Goal: Information Seeking & Learning: Learn about a topic

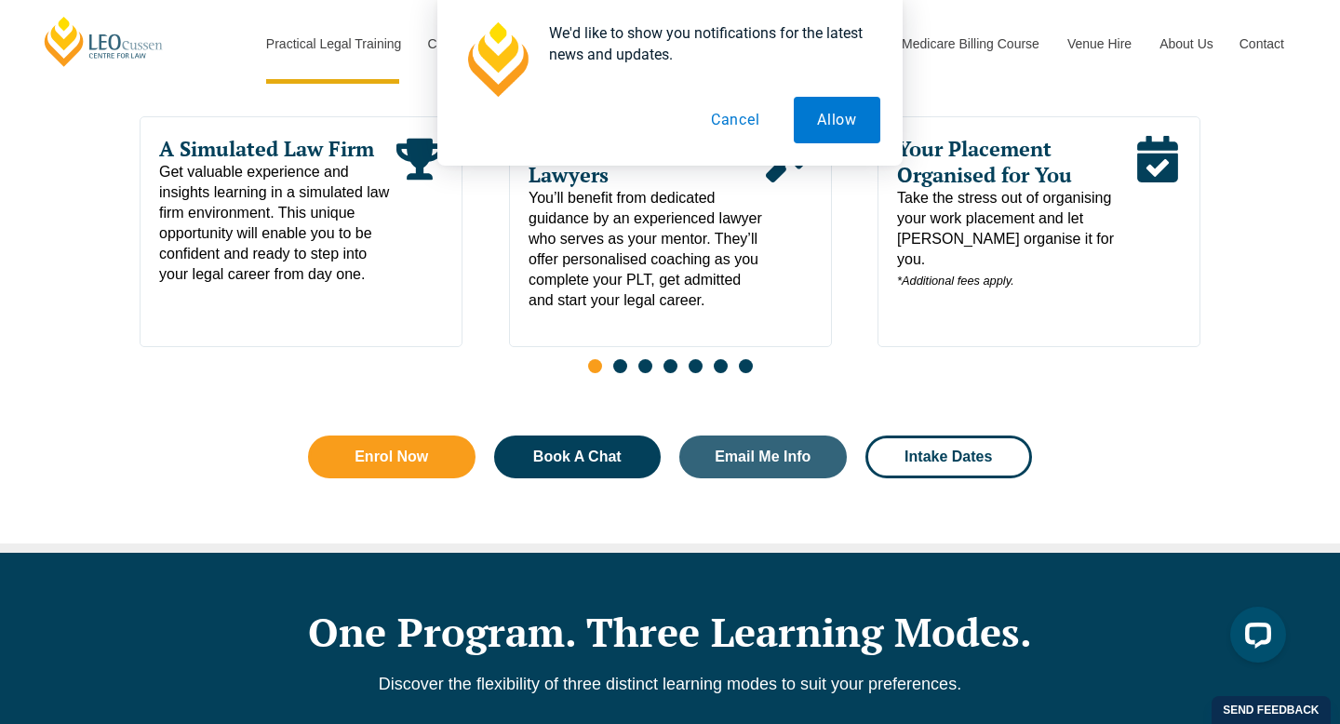
click at [735, 119] on button "Cancel" at bounding box center [736, 120] width 96 height 47
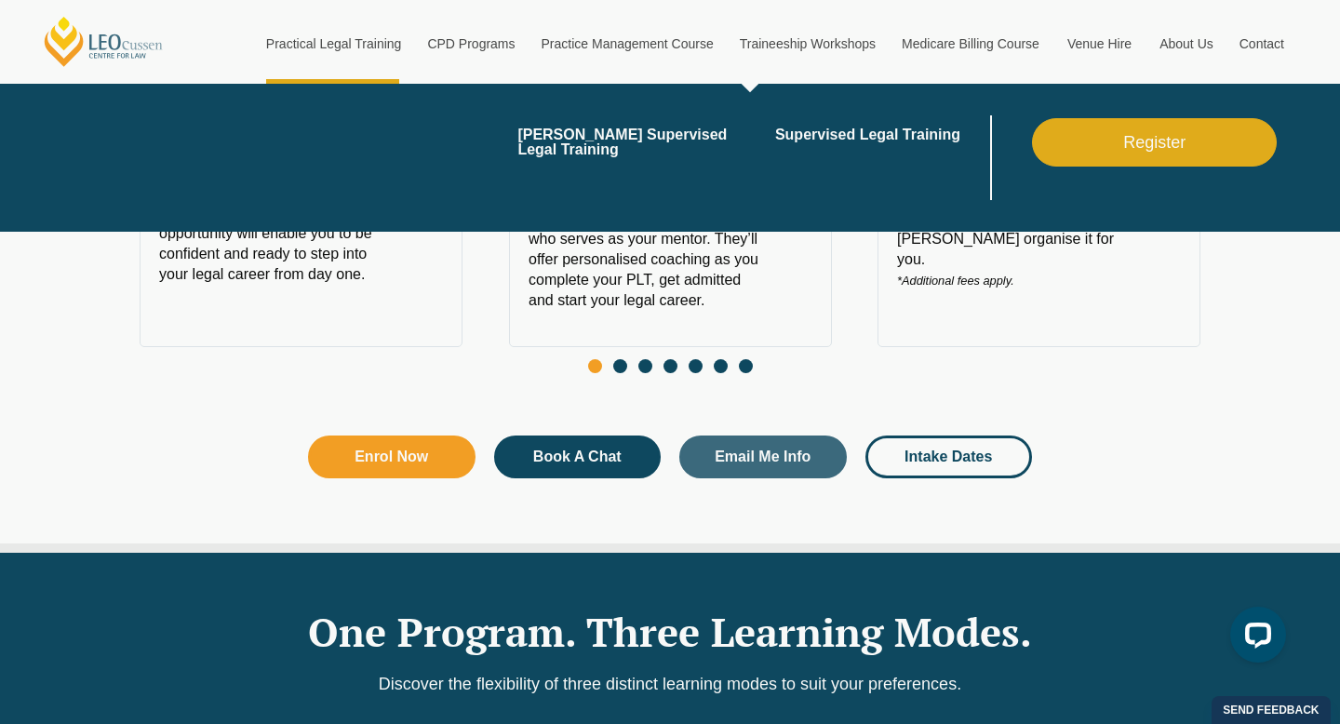
scroll to position [1045, 0]
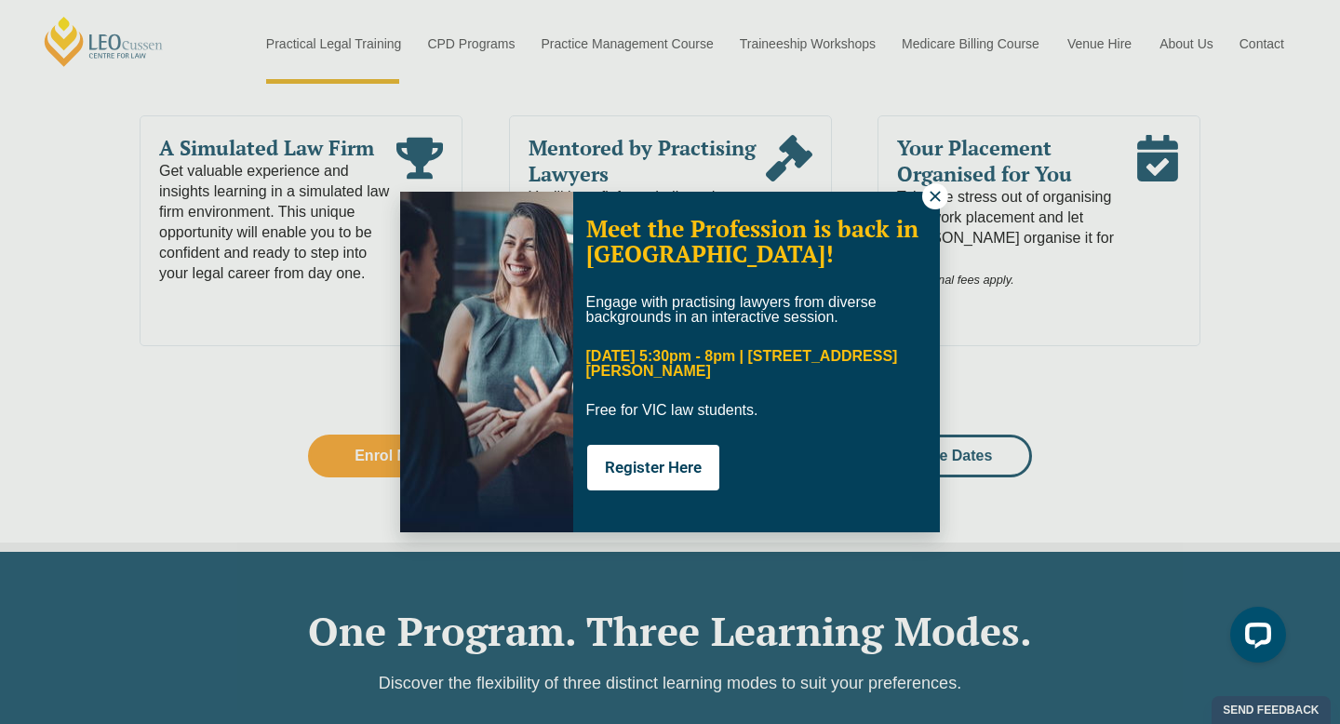
click at [935, 193] on icon at bounding box center [935, 196] width 17 height 17
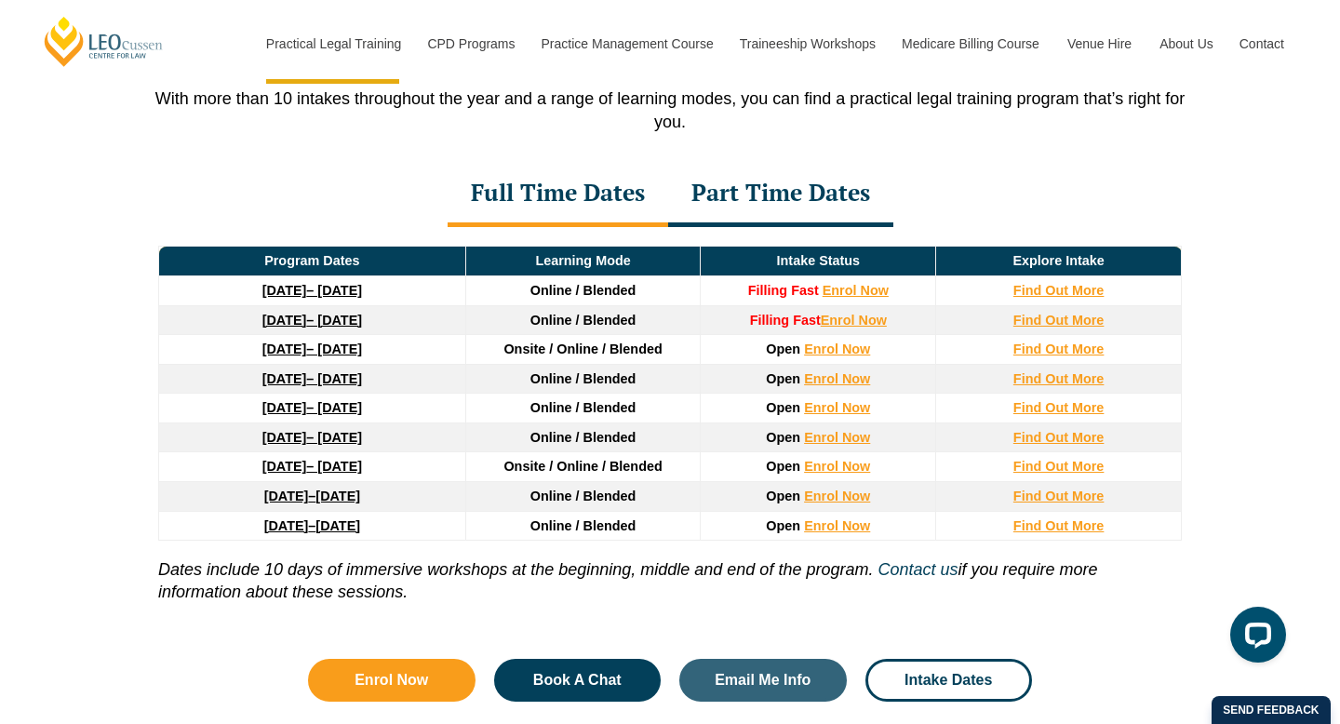
scroll to position [2501, 0]
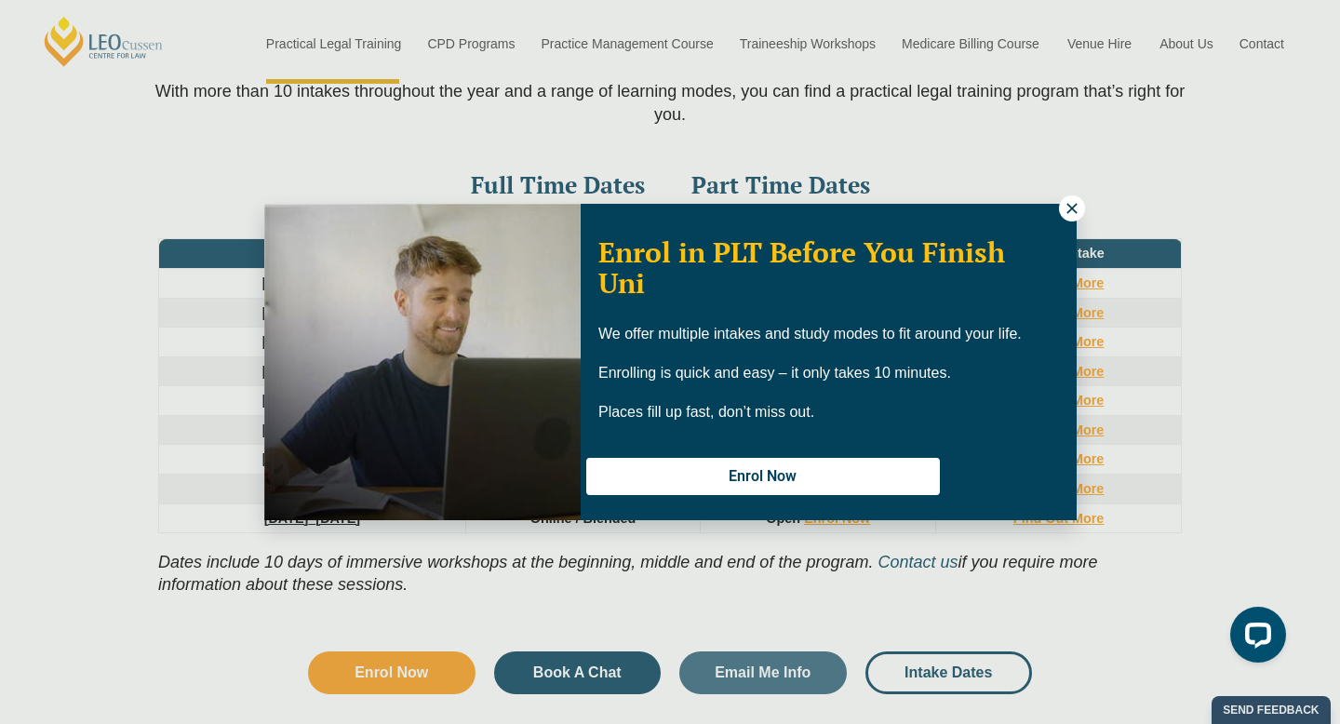
click at [1060, 210] on button at bounding box center [1072, 208] width 26 height 26
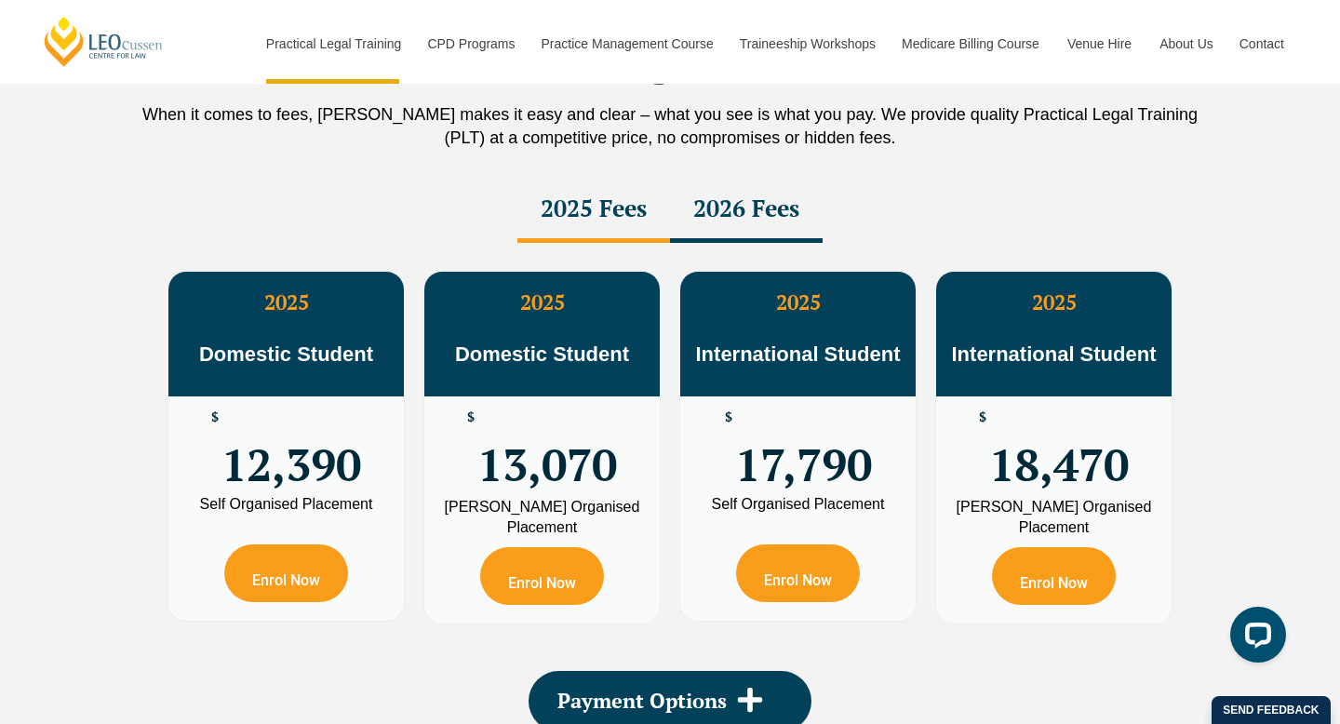
scroll to position [3288, 0]
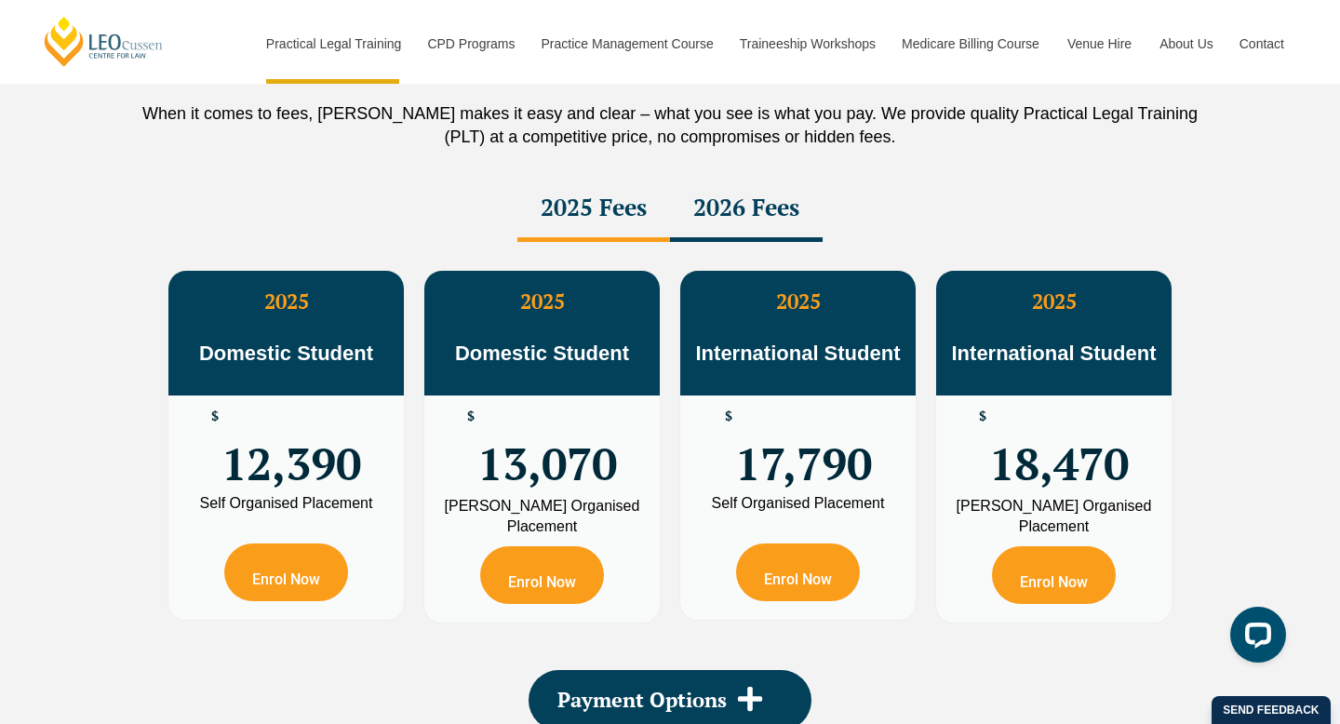
click at [701, 204] on div "2026 Fees" at bounding box center [746, 209] width 153 height 65
click at [641, 201] on div "2025 Fees" at bounding box center [593, 209] width 153 height 65
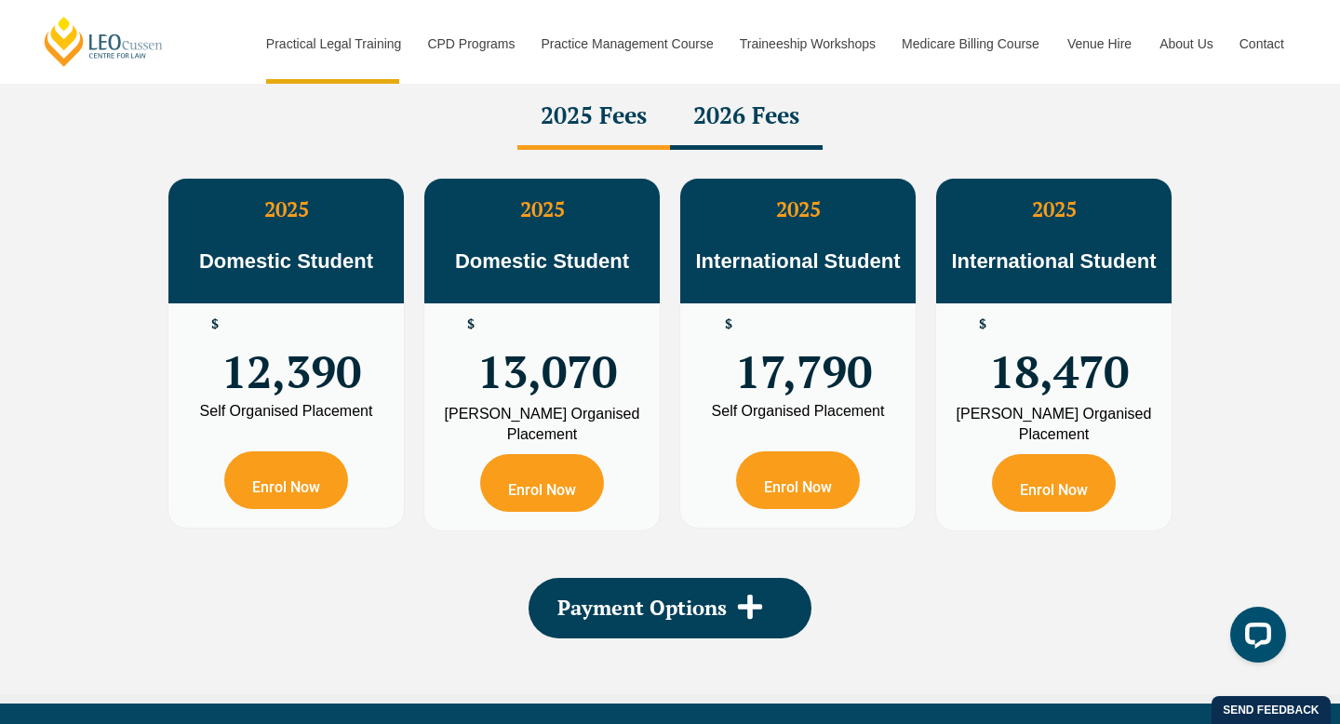
scroll to position [3441, 0]
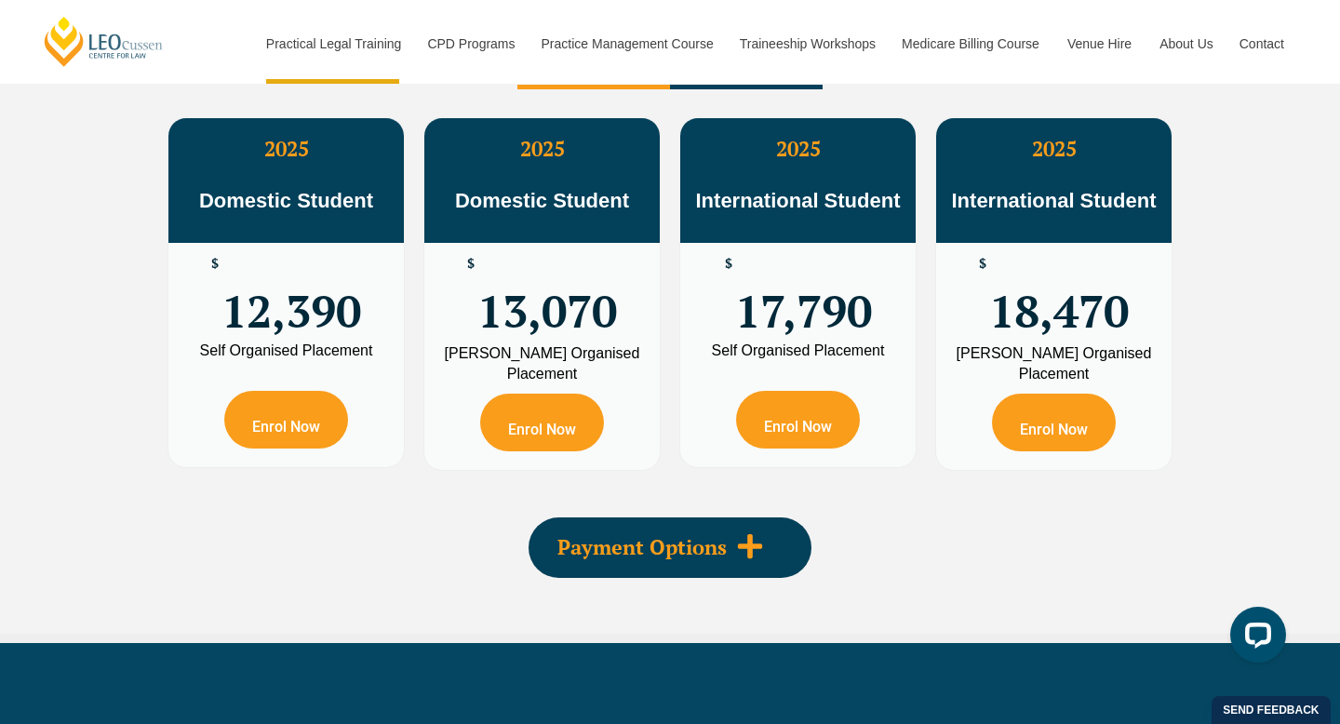
click at [774, 578] on div "Payment Options" at bounding box center [669, 547] width 283 height 60
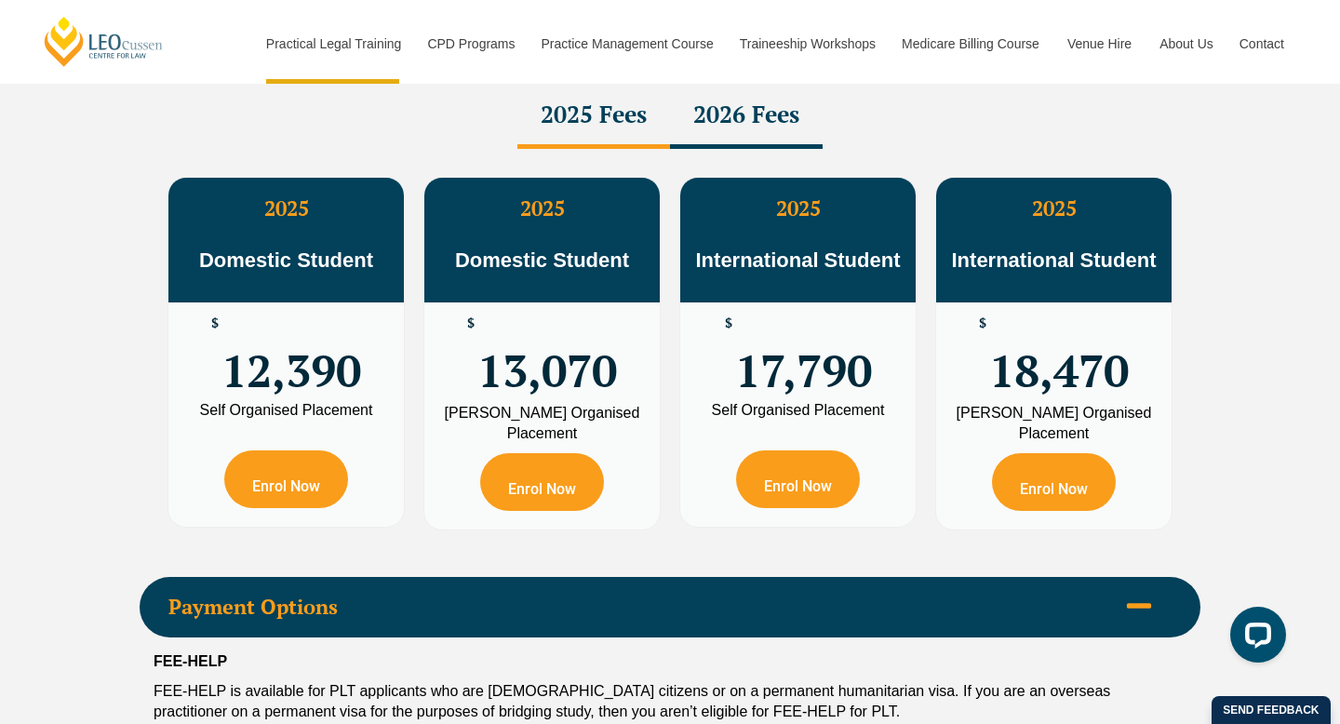
scroll to position [3387, 0]
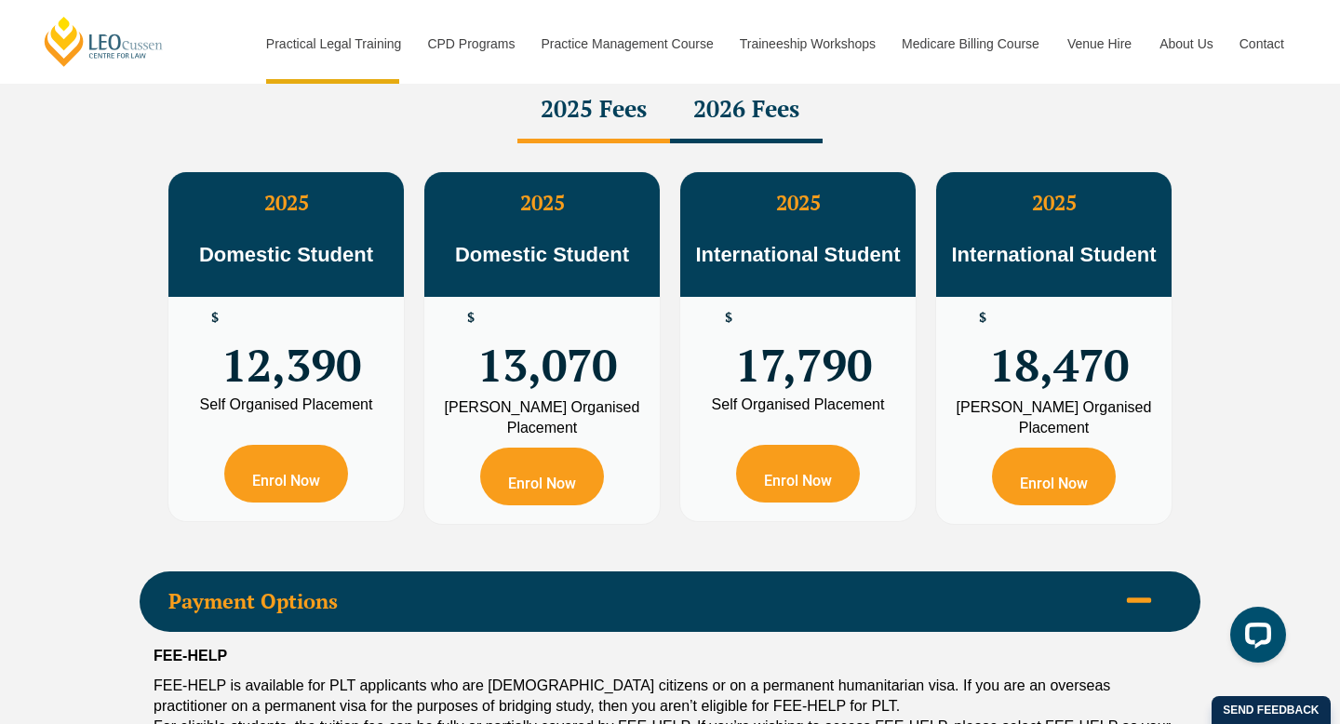
click at [742, 138] on div "2026 Fees" at bounding box center [746, 110] width 153 height 65
click at [742, 131] on div "2026 Fees" at bounding box center [746, 110] width 153 height 65
click at [593, 112] on div "2025 Fees" at bounding box center [593, 110] width 153 height 65
click at [708, 126] on div "2026 Fees" at bounding box center [746, 110] width 153 height 65
click at [585, 127] on div "2025 Fees" at bounding box center [593, 110] width 153 height 65
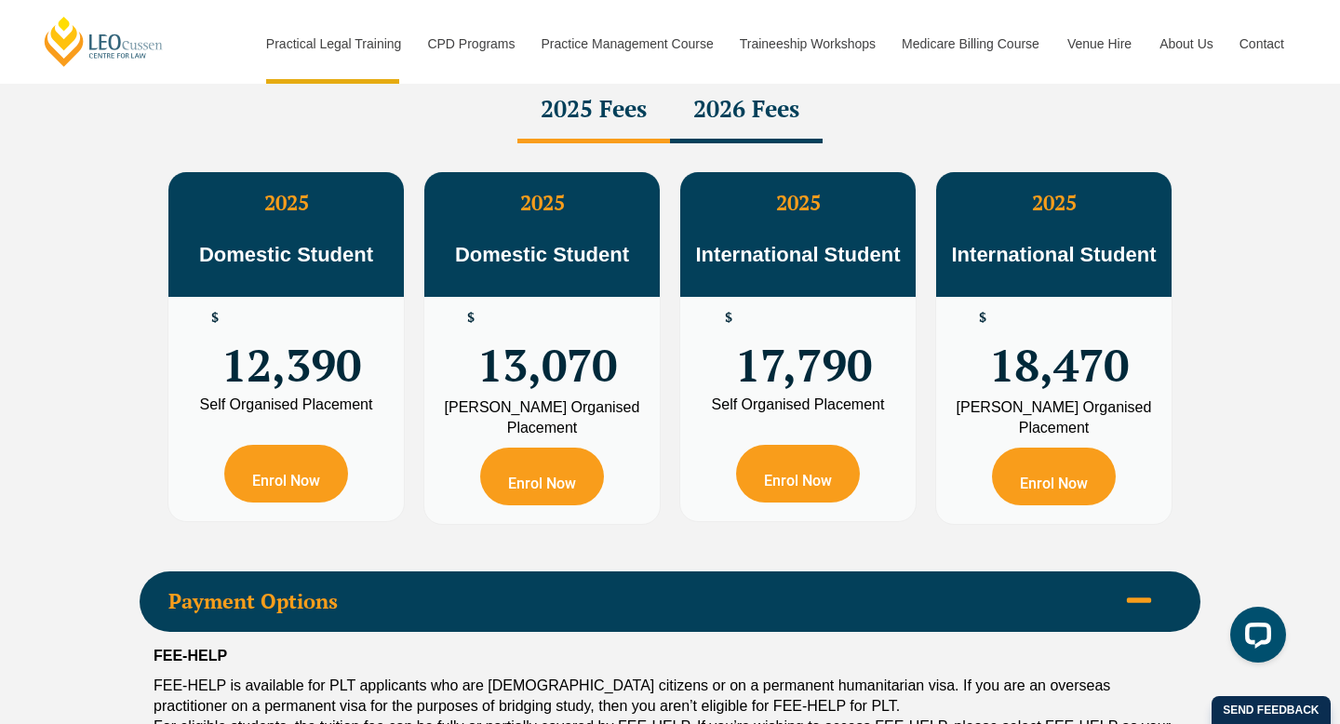
click at [726, 110] on div "2026 Fees" at bounding box center [746, 110] width 153 height 65
click at [732, 115] on div "2026 Fees" at bounding box center [746, 110] width 153 height 65
click at [592, 102] on div "2025 Fees" at bounding box center [593, 110] width 153 height 65
click at [743, 140] on div "2026 Fees" at bounding box center [746, 110] width 153 height 65
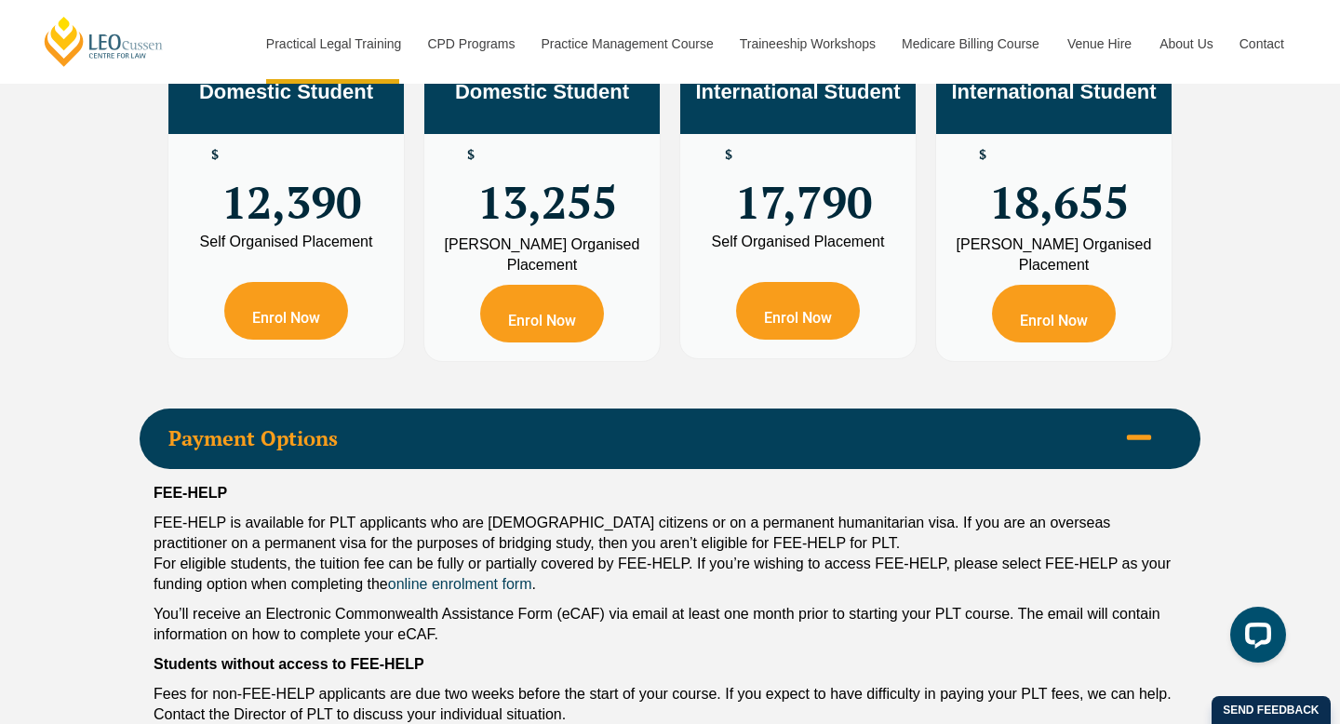
scroll to position [3838, 0]
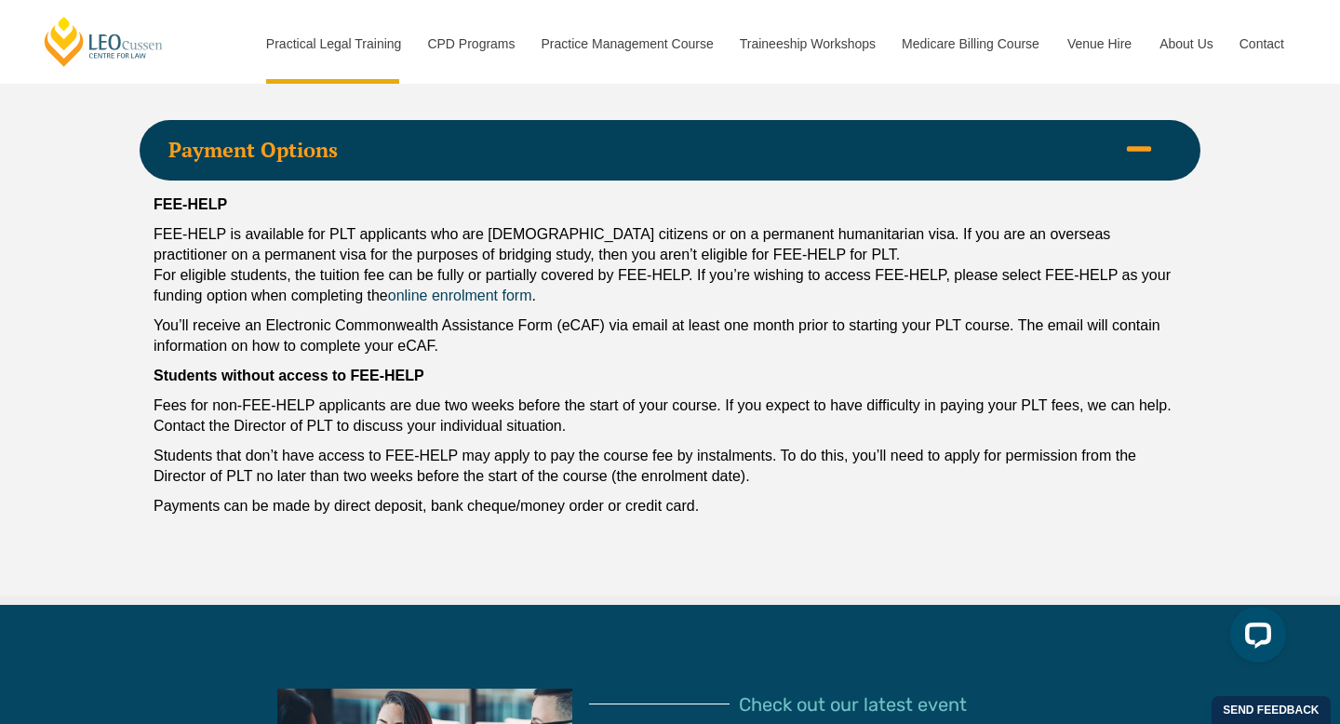
click at [615, 274] on p "FEE-HELP is available for PLT applicants who are [DEMOGRAPHIC_DATA] citizens or…" at bounding box center [670, 265] width 1033 height 82
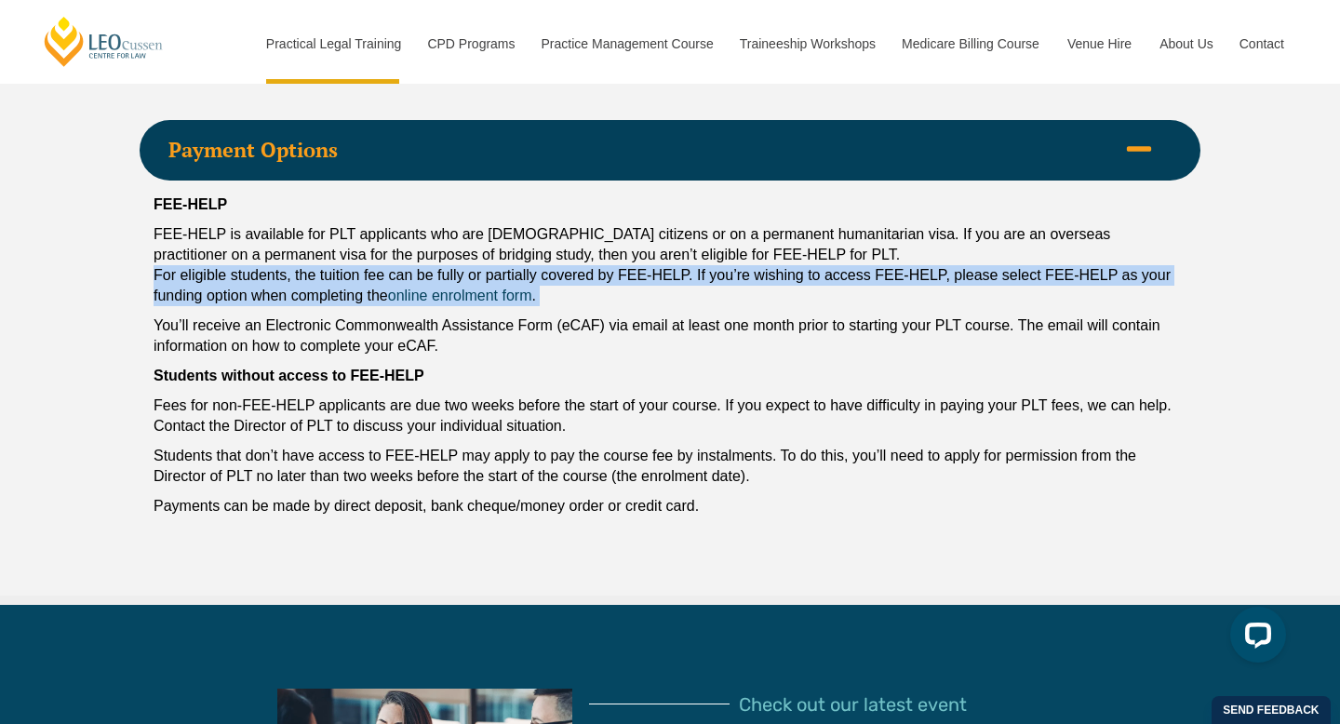
click at [615, 274] on p "FEE-HELP is available for PLT applicants who are [DEMOGRAPHIC_DATA] citizens or…" at bounding box center [670, 265] width 1033 height 82
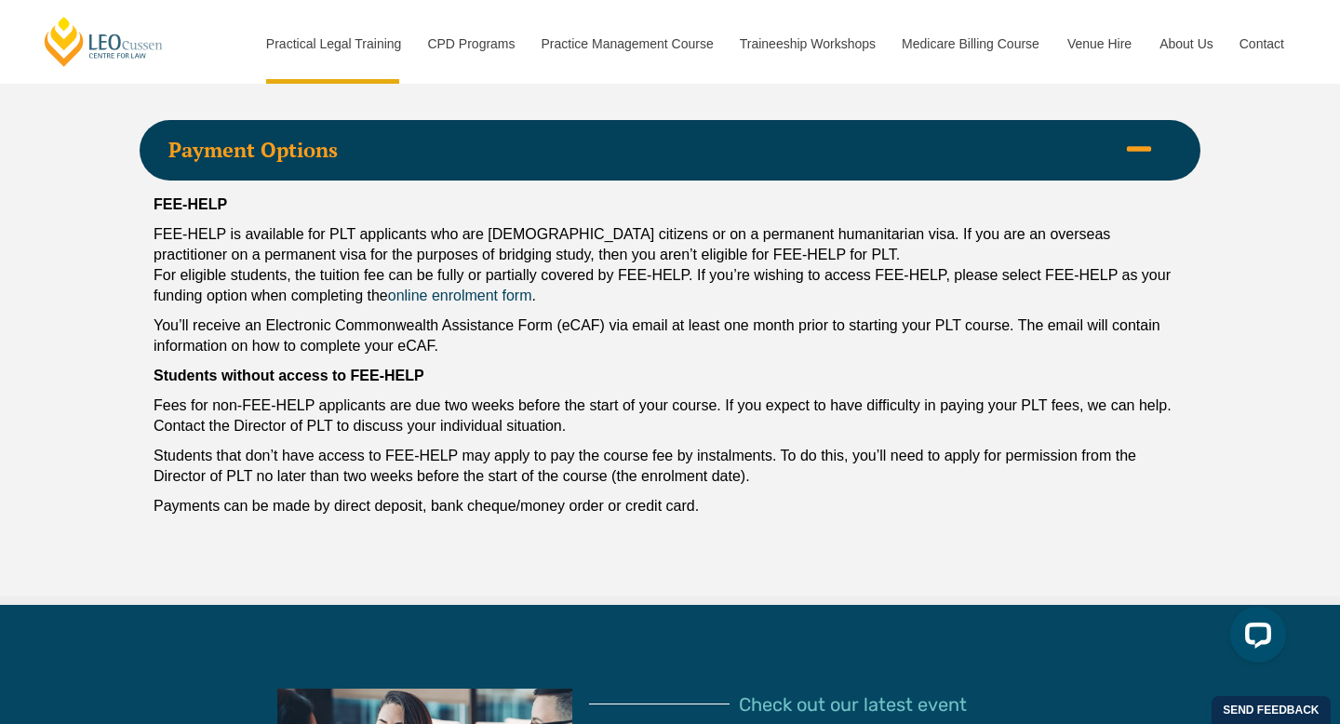
click at [604, 257] on p "FEE-HELP is available for PLT applicants who are [DEMOGRAPHIC_DATA] citizens or…" at bounding box center [670, 265] width 1033 height 82
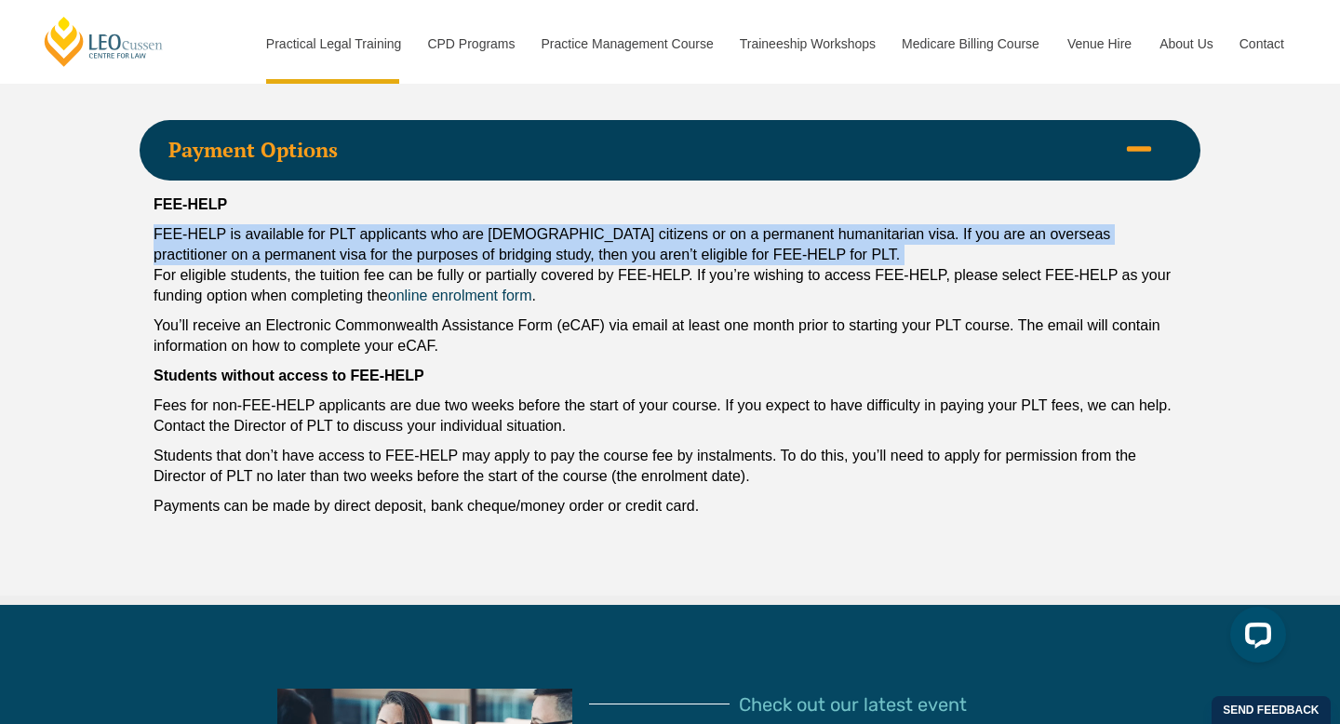
click at [604, 257] on p "FEE-HELP is available for PLT applicants who are [DEMOGRAPHIC_DATA] citizens or…" at bounding box center [670, 265] width 1033 height 82
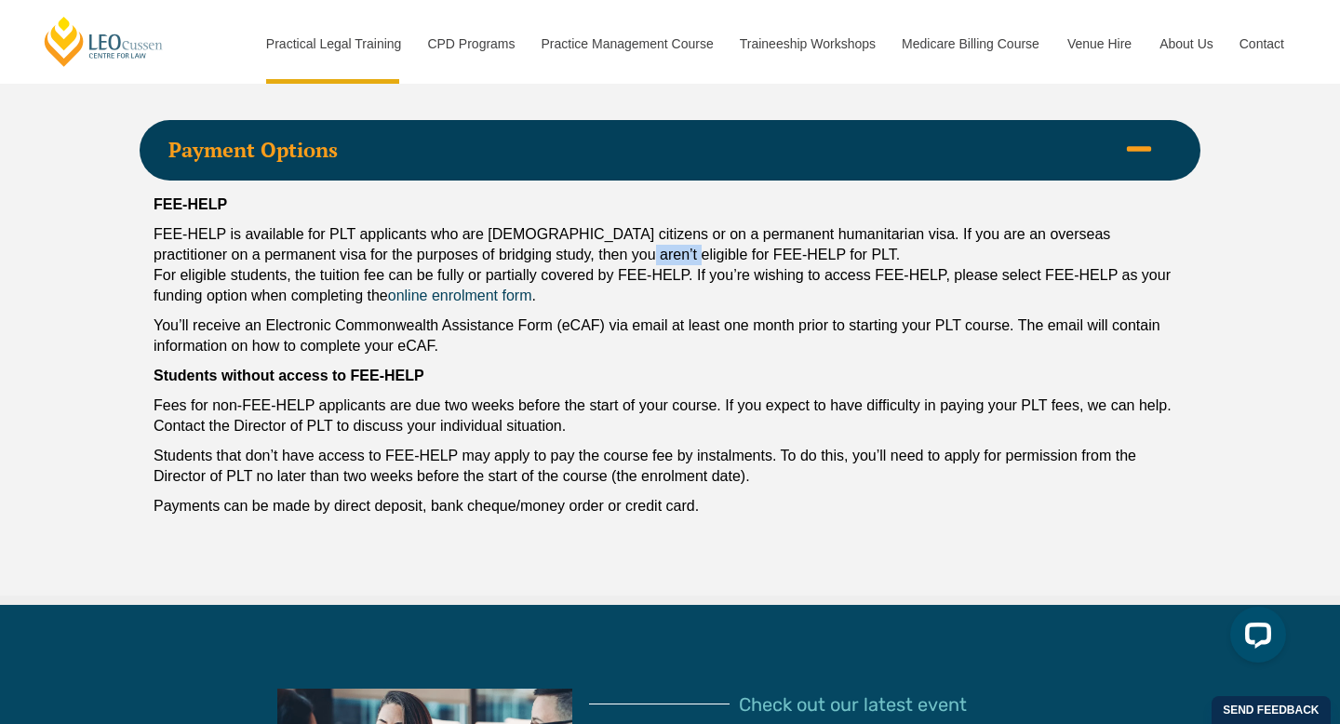
click at [604, 257] on p "FEE-HELP is available for PLT applicants who are [DEMOGRAPHIC_DATA] citizens or…" at bounding box center [670, 265] width 1033 height 82
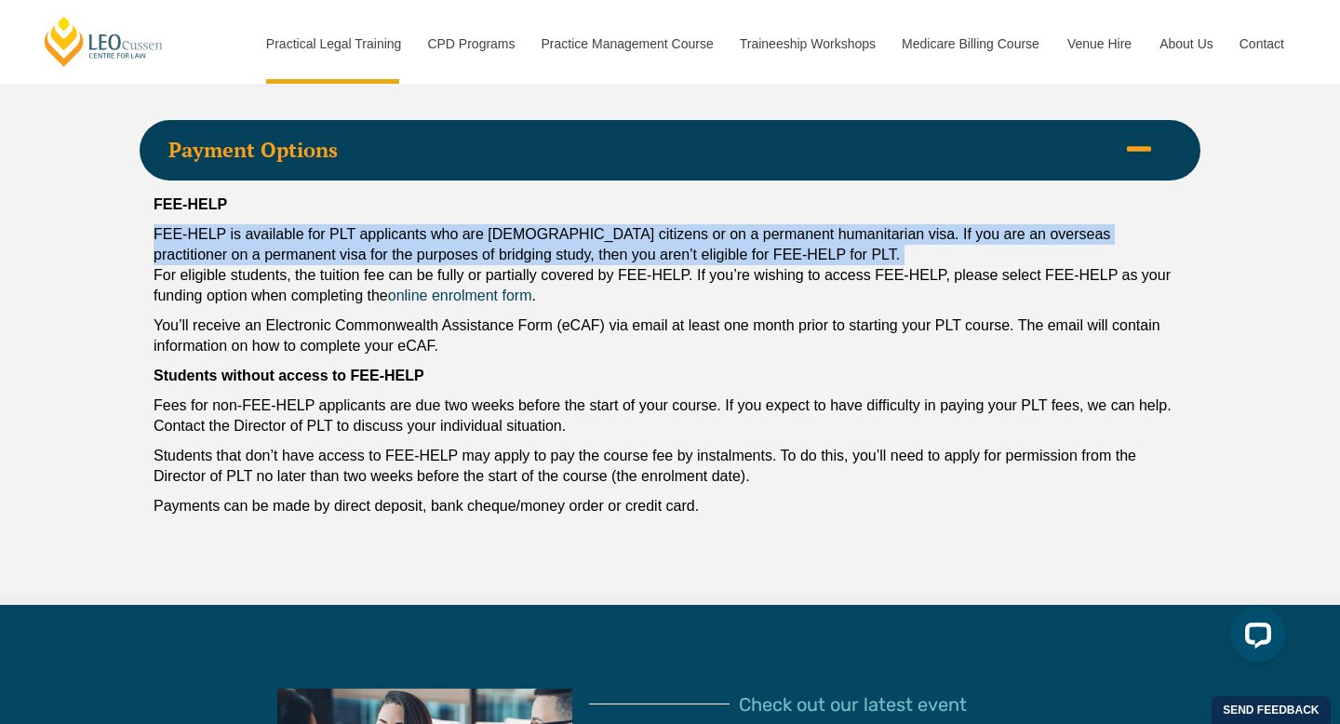
click at [604, 257] on p "FEE-HELP is available for PLT applicants who are [DEMOGRAPHIC_DATA] citizens or…" at bounding box center [670, 265] width 1033 height 82
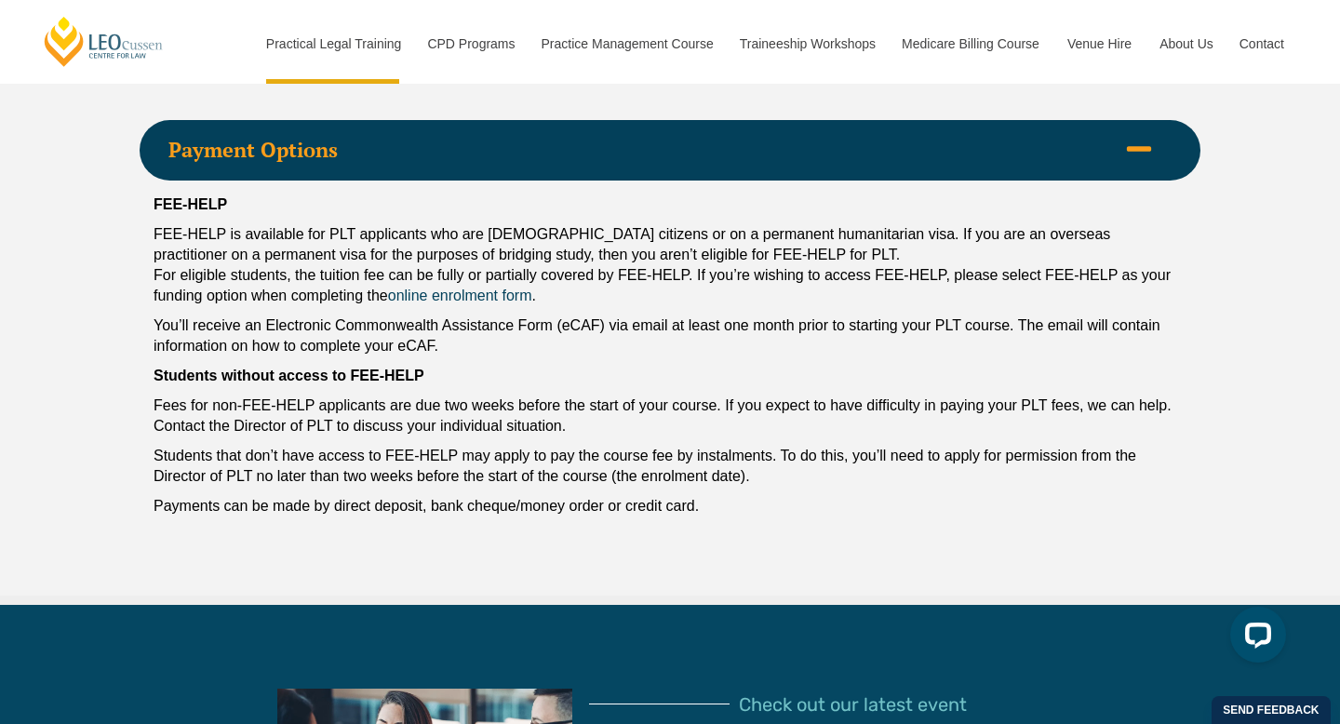
click at [575, 339] on p "You’ll receive an Electronic Commonwealth Assistance Form (eCAF) via email at l…" at bounding box center [670, 335] width 1033 height 41
